Goal: Register for event/course

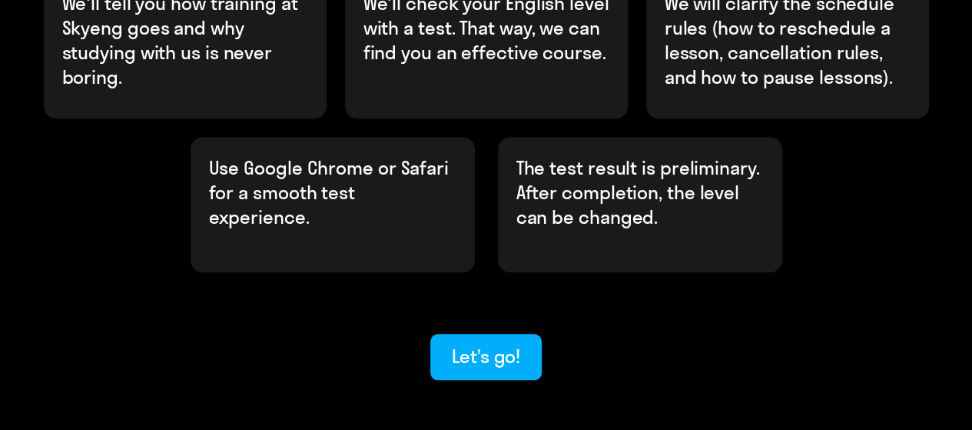
scroll to position [650, 0]
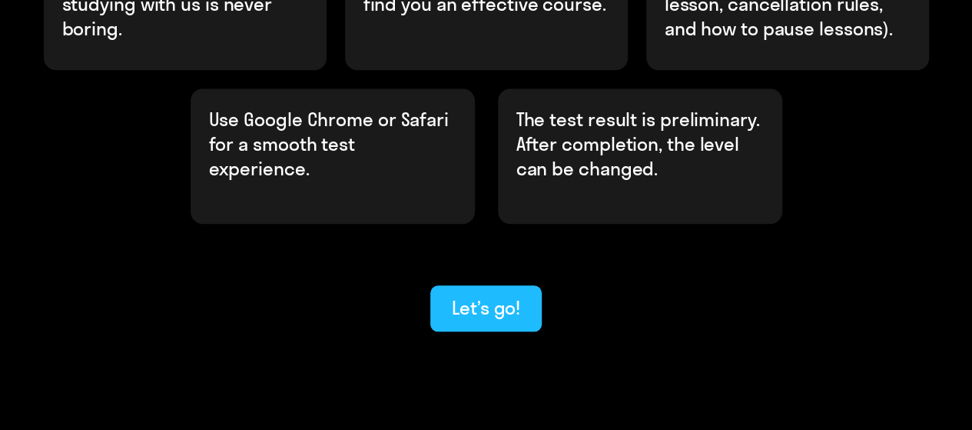
click at [513, 295] on div "Let’s go!" at bounding box center [486, 307] width 68 height 25
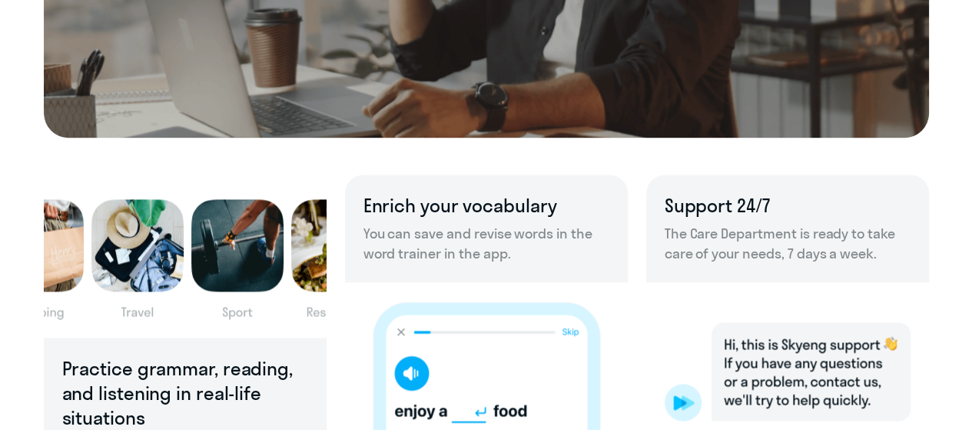
scroll to position [996, 0]
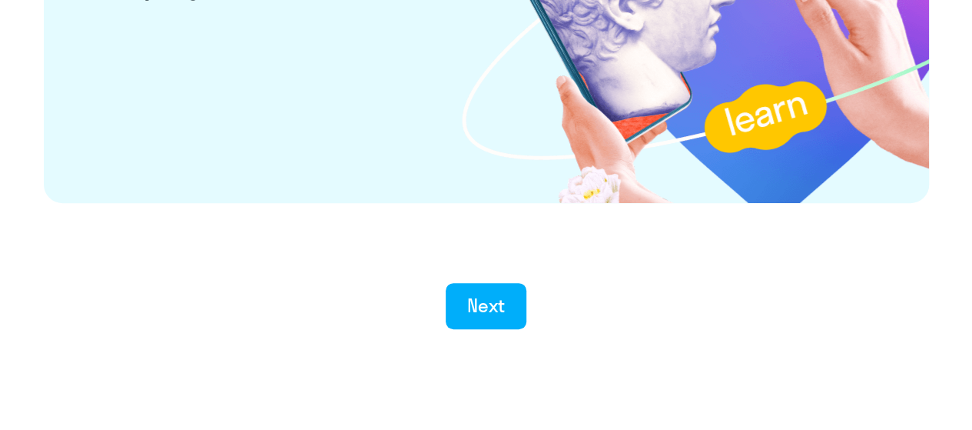
scroll to position [3133, 0]
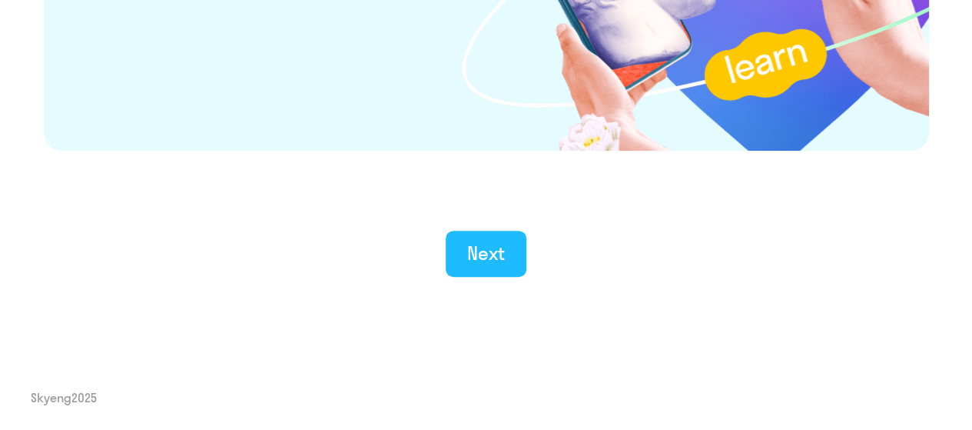
click at [466, 242] on button "Next" at bounding box center [486, 254] width 81 height 46
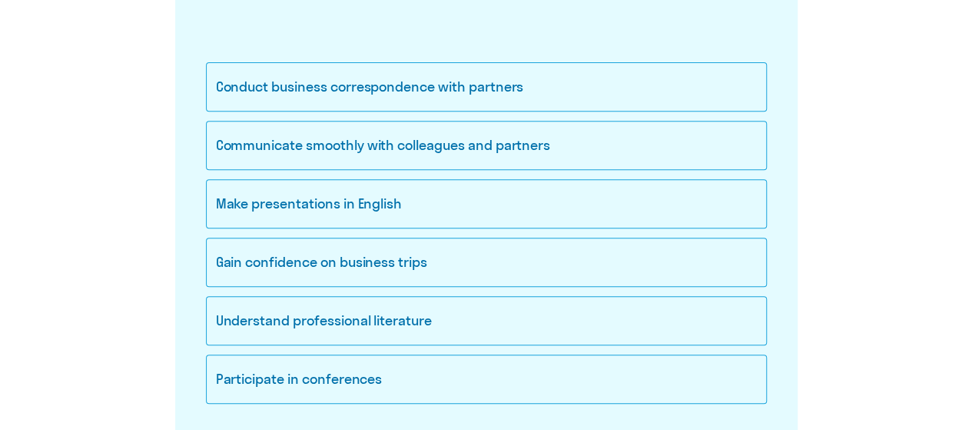
scroll to position [307, 0]
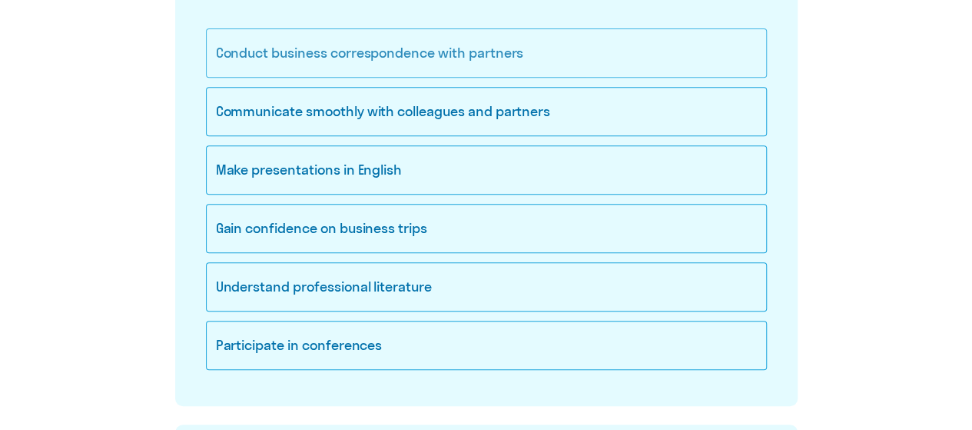
click at [542, 58] on div "Conduct business correspondence with partners" at bounding box center [486, 52] width 561 height 49
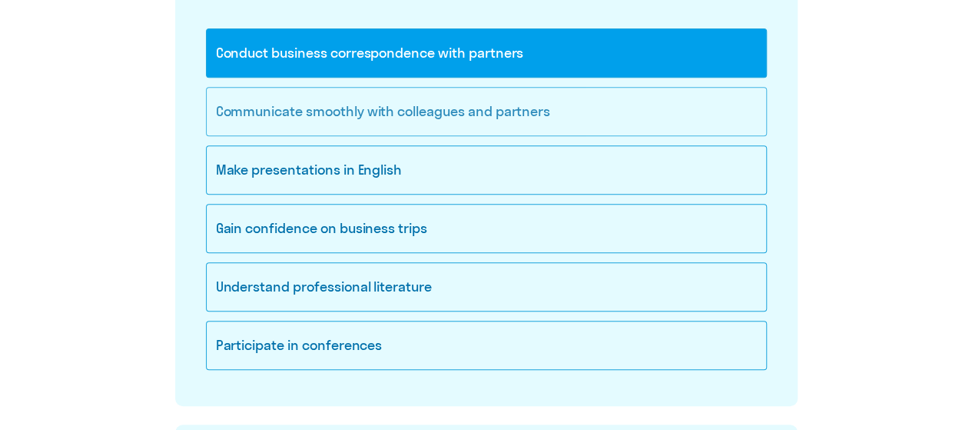
click at [527, 110] on div "Communicate smoothly with colleagues and partners" at bounding box center [486, 111] width 561 height 49
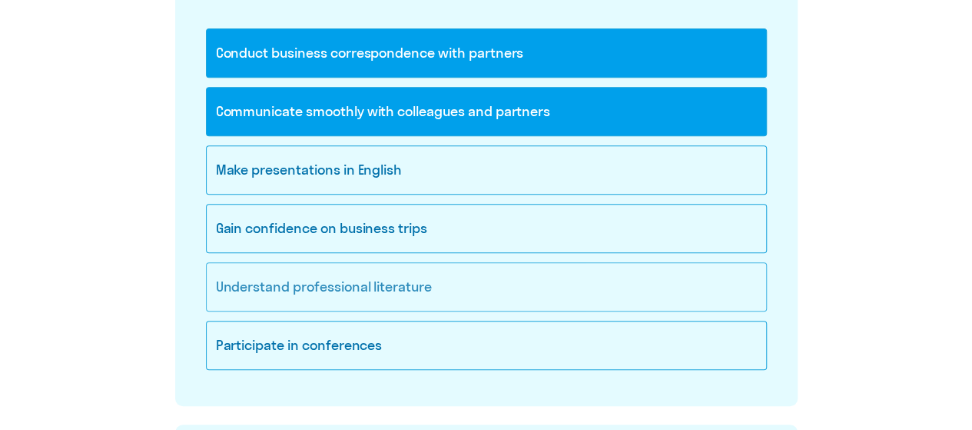
click at [563, 297] on div "Understand professional literature" at bounding box center [486, 286] width 561 height 49
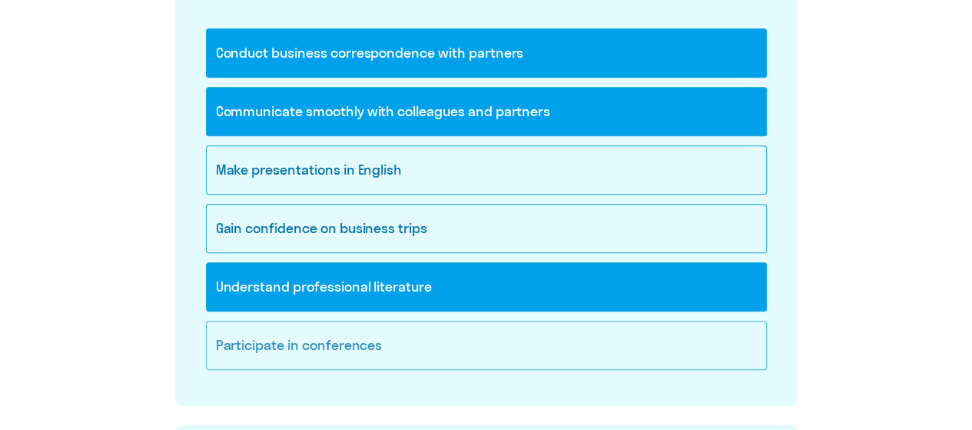
click at [557, 337] on div "Participate in conferences" at bounding box center [486, 344] width 561 height 49
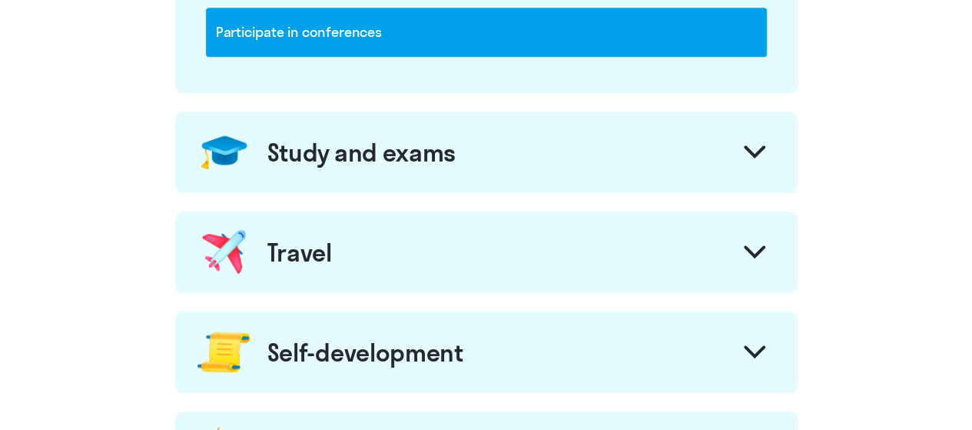
scroll to position [623, 0]
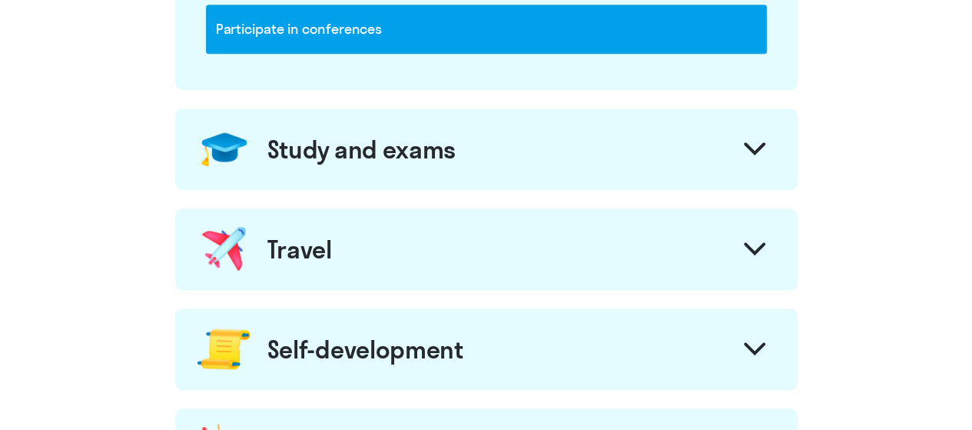
click at [766, 147] on div at bounding box center [754, 150] width 37 height 37
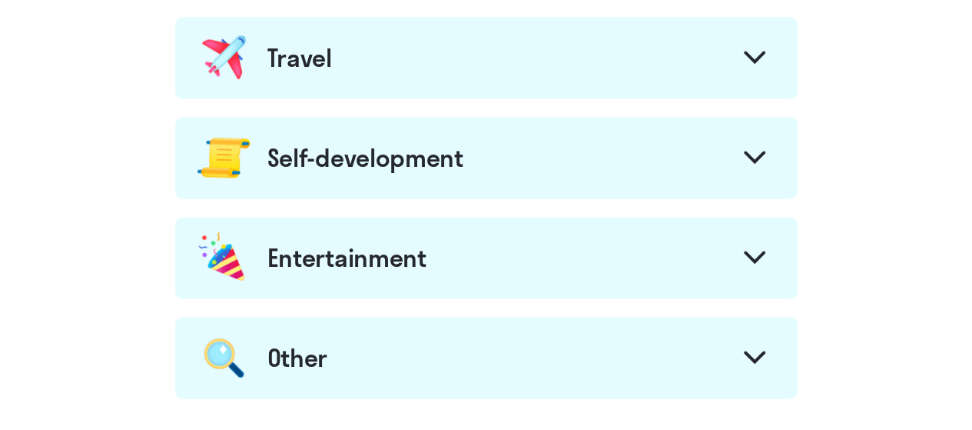
scroll to position [1110, 0]
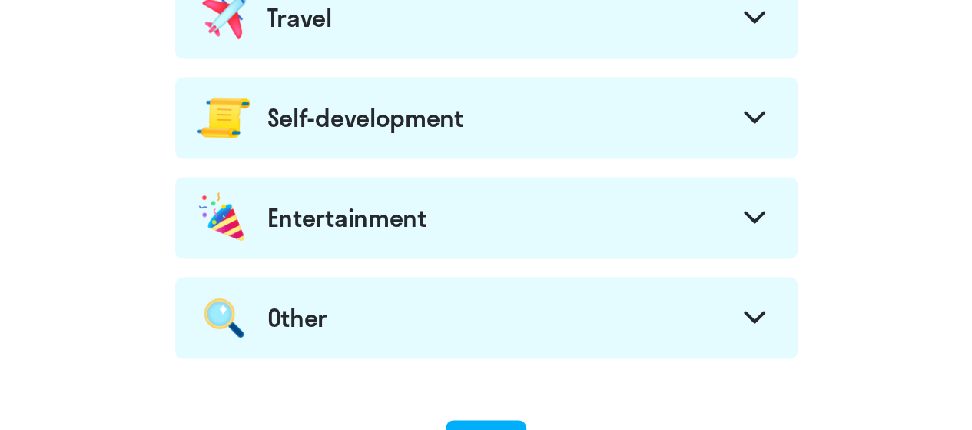
click at [762, 119] on icon at bounding box center [755, 117] width 22 height 13
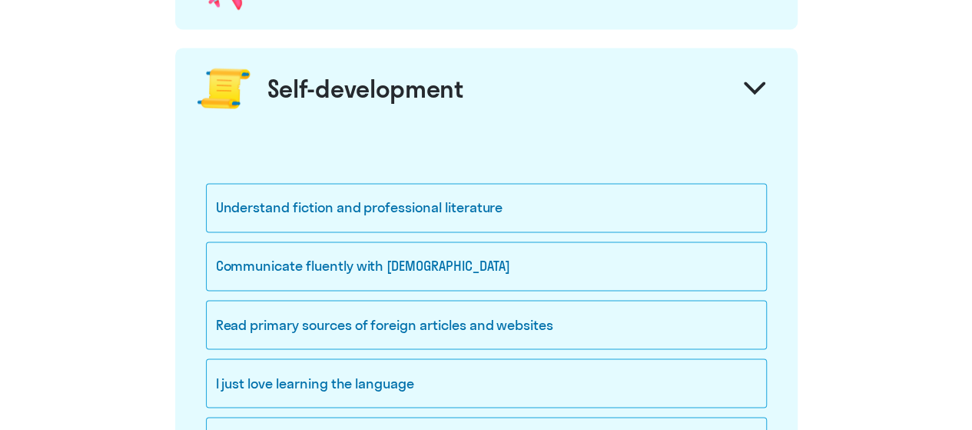
scroll to position [1142, 0]
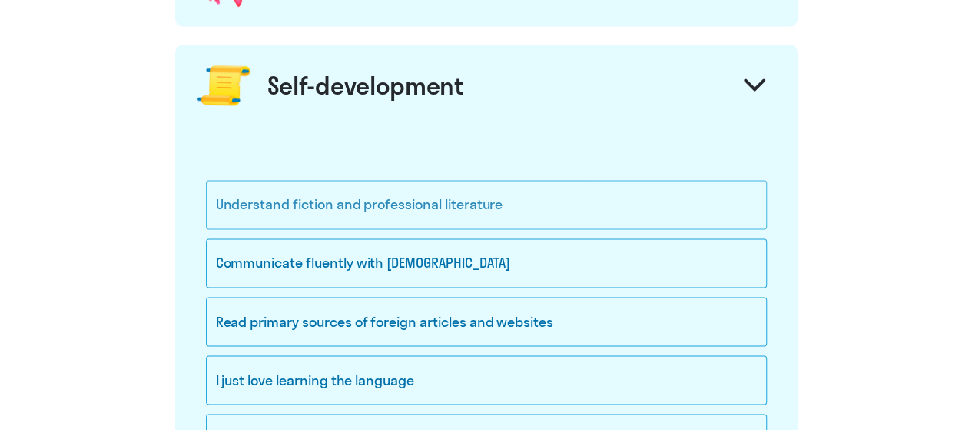
click at [654, 188] on div "Understand fiction and professional literature" at bounding box center [486, 204] width 561 height 49
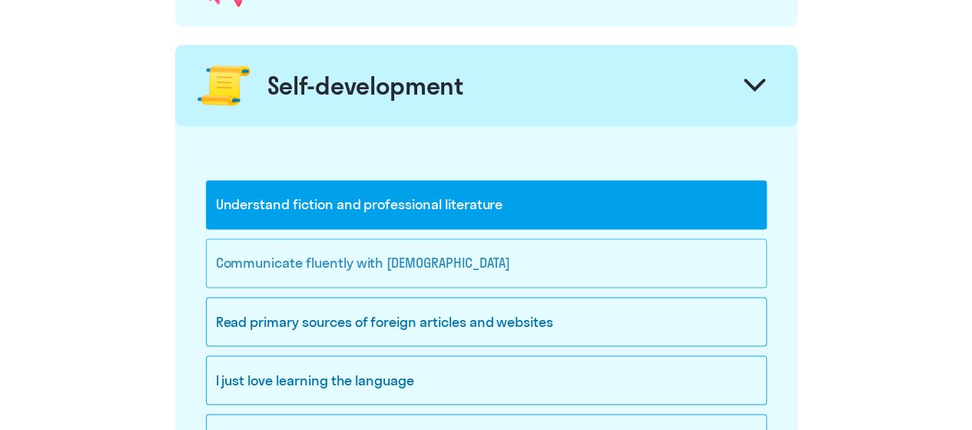
click at [667, 261] on div "Communicate fluently with [DEMOGRAPHIC_DATA]" at bounding box center [486, 262] width 561 height 49
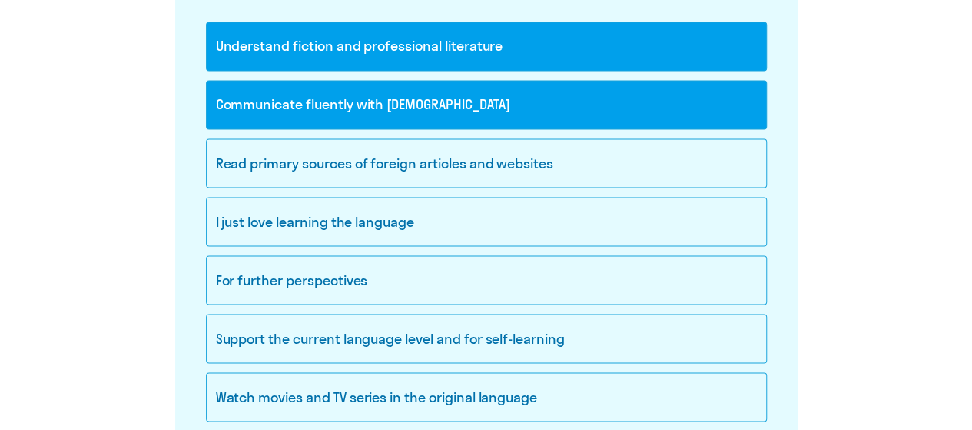
scroll to position [1368, 0]
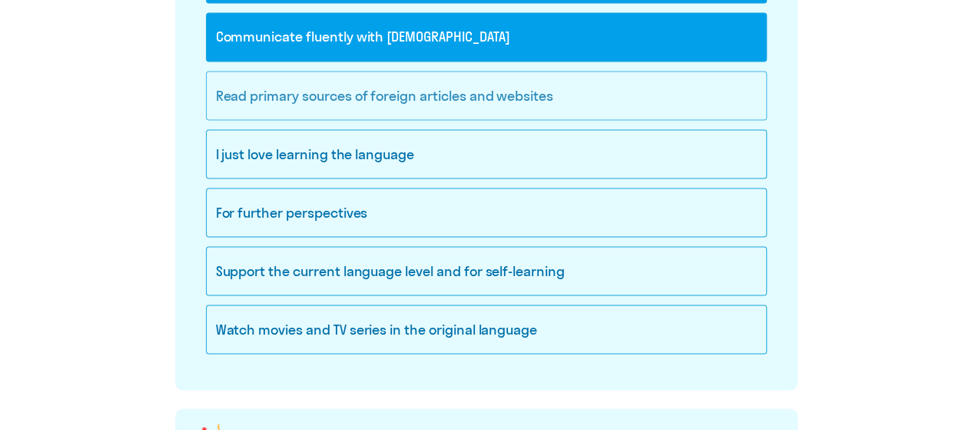
click at [640, 99] on div "Read primary sources of foreign articles and websites" at bounding box center [486, 95] width 561 height 49
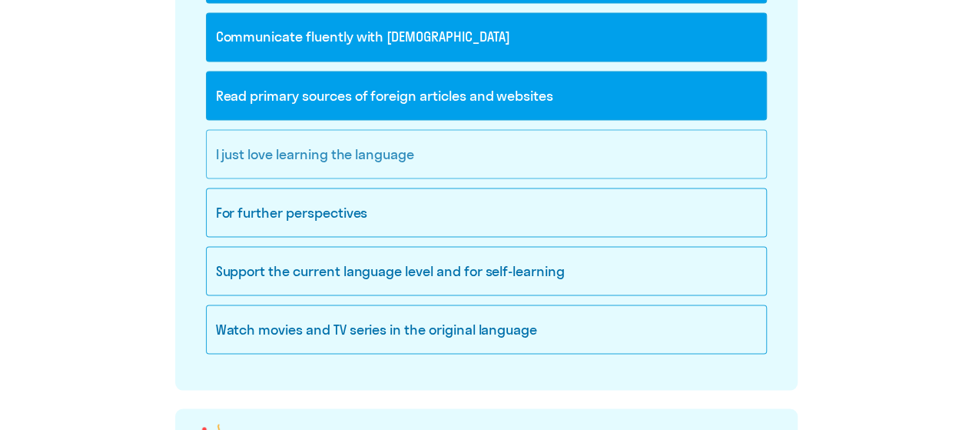
click at [680, 153] on div "I just love learning the language" at bounding box center [486, 153] width 561 height 49
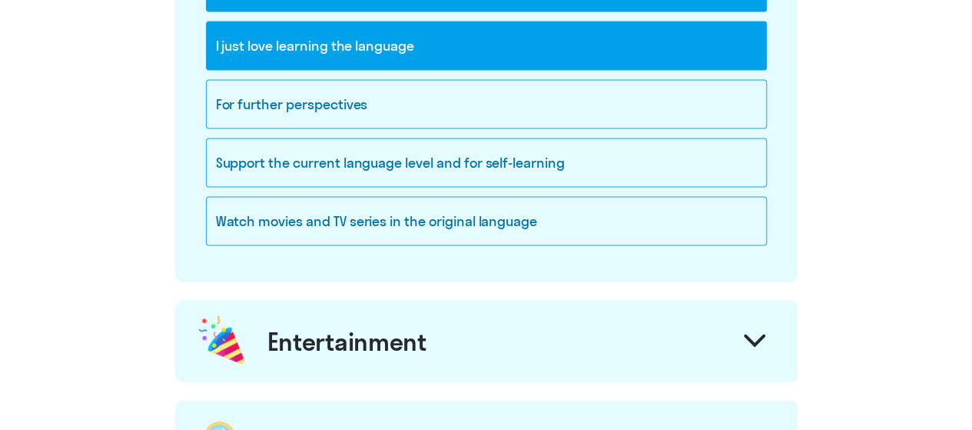
scroll to position [1774, 0]
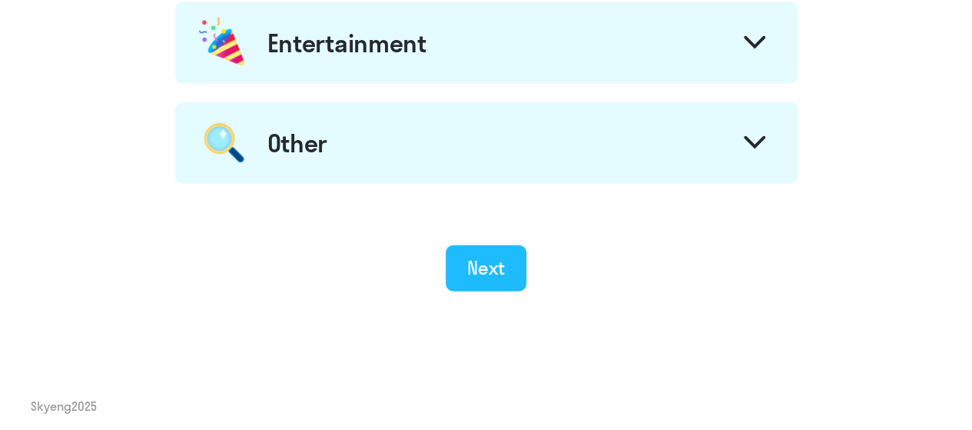
click at [480, 255] on div "Next" at bounding box center [486, 267] width 38 height 25
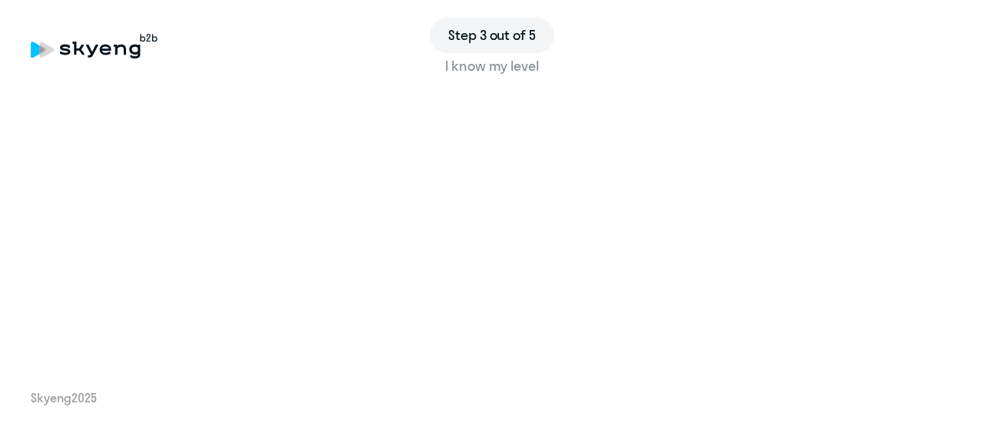
drag, startPoint x: 953, startPoint y: 133, endPoint x: 955, endPoint y: 177, distance: 43.9
click at [955, 177] on div "Step 3 out of 5 I know my level Skyeng 2025" at bounding box center [492, 215] width 984 height 430
drag, startPoint x: 953, startPoint y: 179, endPoint x: 964, endPoint y: 171, distance: 13.2
click at [964, 171] on div "Step 3 out of 5 I know my level Skyeng 2025" at bounding box center [492, 215] width 984 height 430
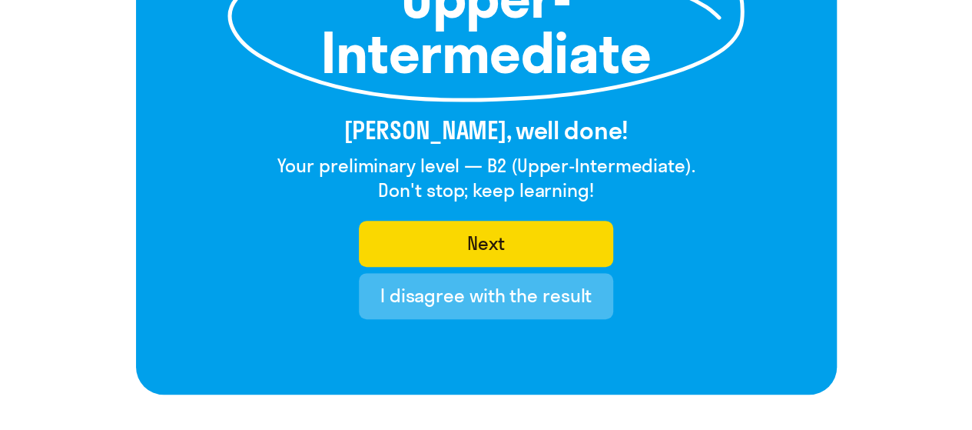
scroll to position [305, 0]
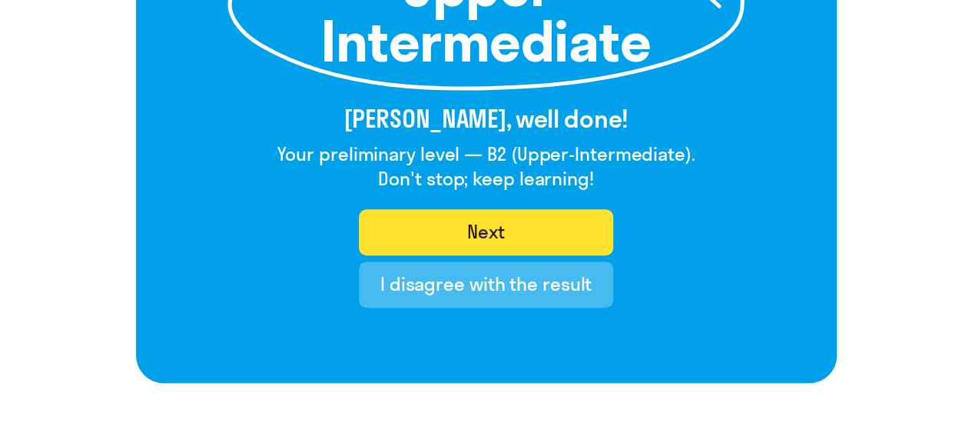
click at [505, 224] on button "Next" at bounding box center [486, 232] width 254 height 46
